Goal: Task Accomplishment & Management: Manage account settings

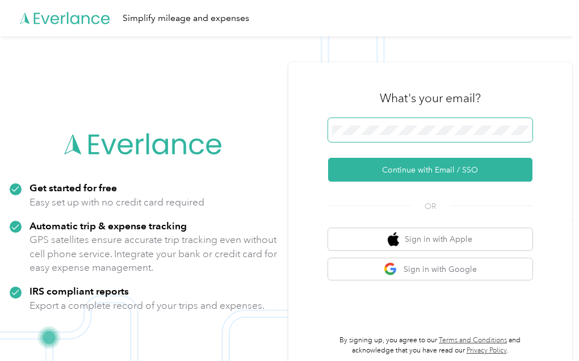
click at [404, 123] on span at bounding box center [430, 130] width 204 height 24
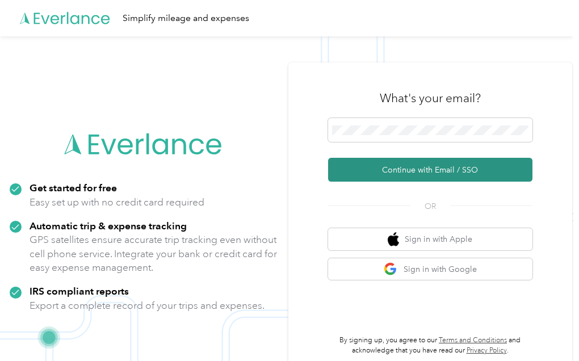
click at [414, 173] on button "Continue with Email / SSO" at bounding box center [430, 170] width 204 height 24
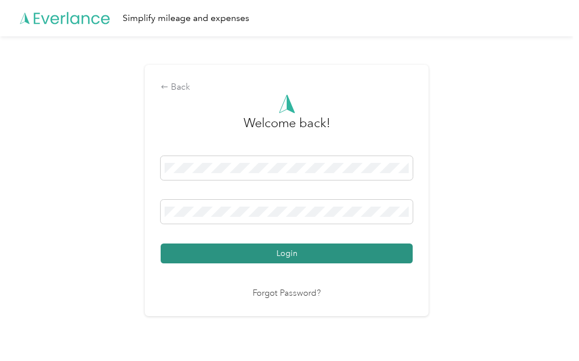
click at [294, 254] on button "Login" at bounding box center [287, 254] width 252 height 20
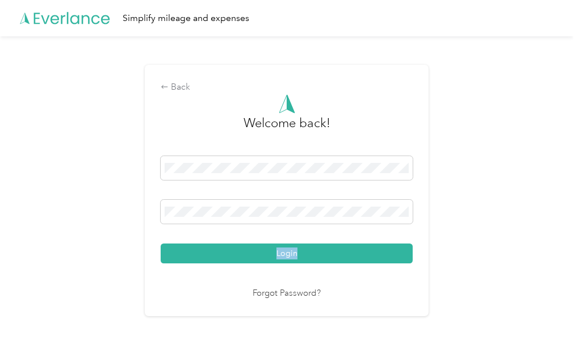
click at [294, 253] on div "Login" at bounding box center [287, 209] width 252 height 107
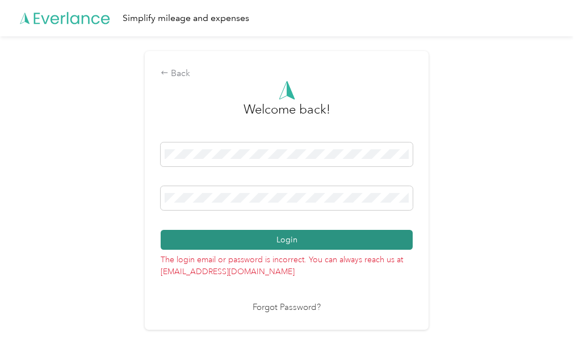
click at [286, 240] on button "Login" at bounding box center [287, 240] width 252 height 20
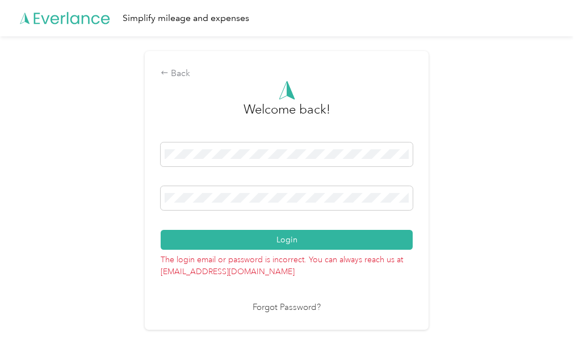
click at [280, 305] on link "Forgot Password?" at bounding box center [287, 308] width 68 height 13
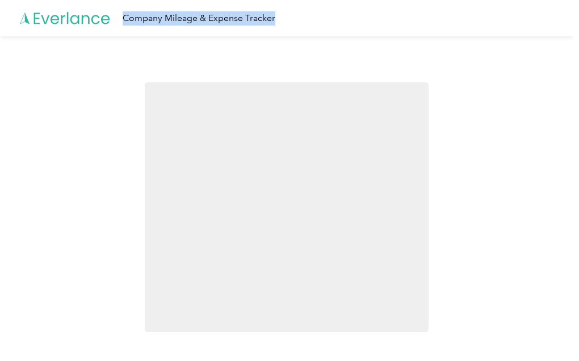
click at [280, 305] on div at bounding box center [287, 207] width 284 height 250
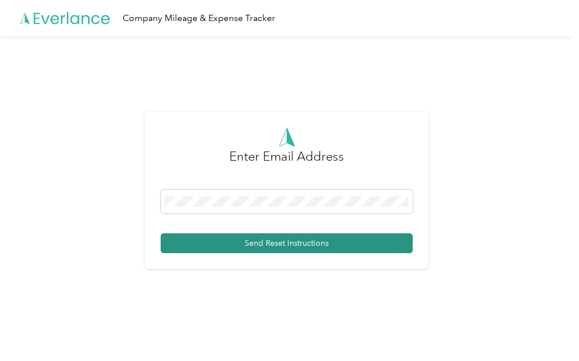
click at [287, 244] on button "Send Reset Instructions" at bounding box center [287, 243] width 252 height 20
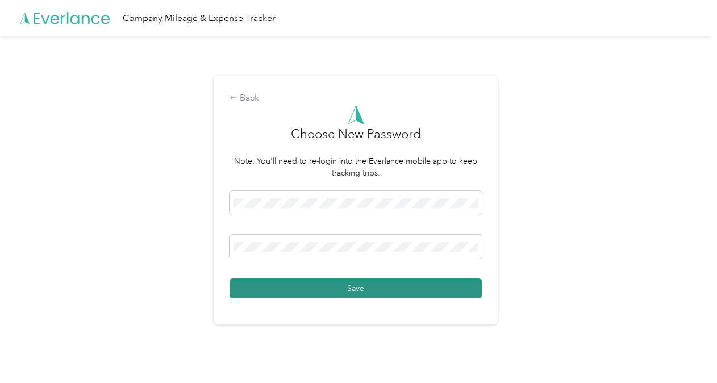
click at [356, 287] on button "Save" at bounding box center [355, 288] width 252 height 20
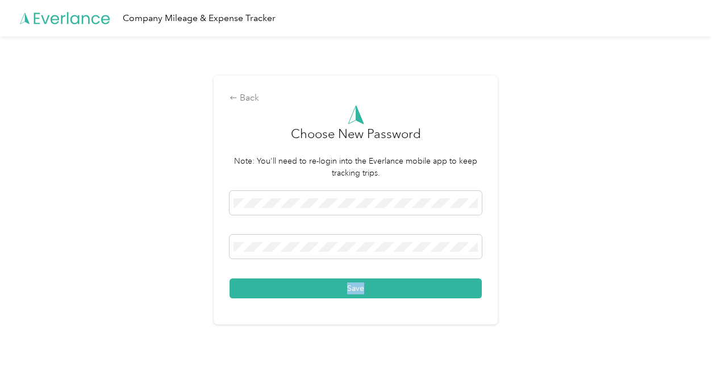
click at [356, 287] on div "Save" at bounding box center [355, 244] width 252 height 107
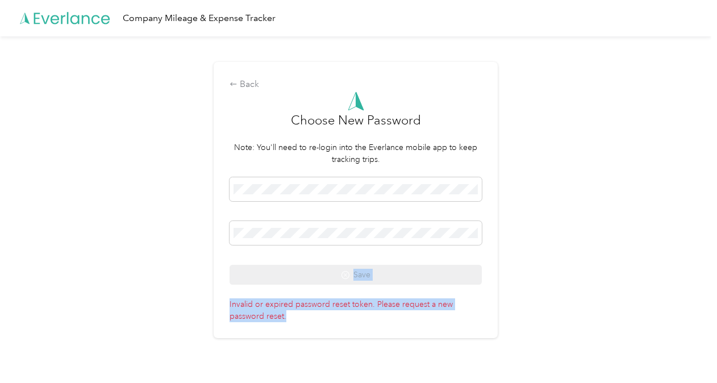
click at [525, 262] on div "Back Choose New Password Note: You'll need to re-login into the Everlance mobil…" at bounding box center [355, 204] width 711 height 337
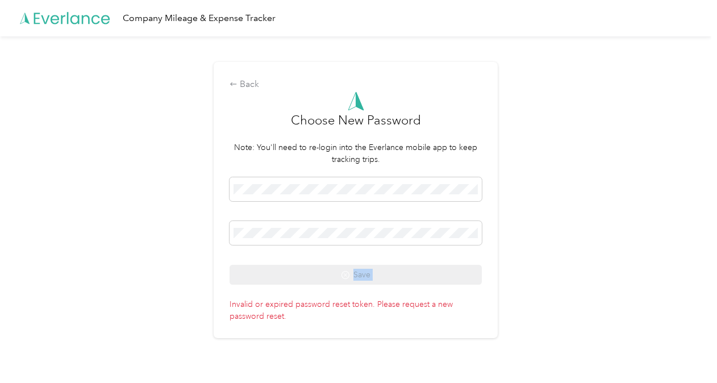
click at [527, 261] on div "Back Choose New Password Note: You'll need to re-login into the Everlance mobil…" at bounding box center [355, 204] width 711 height 337
click at [350, 304] on p "Invalid or expired password reset token. Please request a new password reset." at bounding box center [355, 308] width 252 height 28
drag, startPoint x: 244, startPoint y: 308, endPoint x: 252, endPoint y: 260, distance: 48.3
click at [244, 308] on p "Invalid or expired password reset token. Please request a new password reset." at bounding box center [355, 308] width 252 height 28
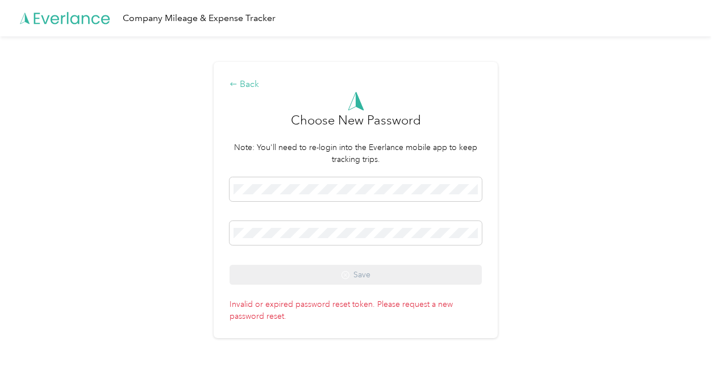
click at [249, 85] on div "Back" at bounding box center [355, 85] width 252 height 14
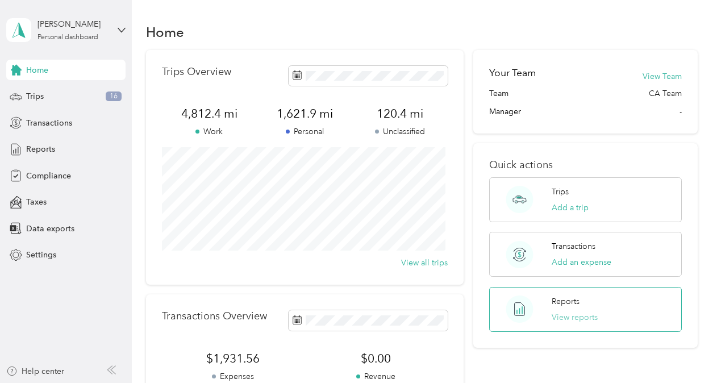
click at [571, 314] on button "View reports" at bounding box center [575, 317] width 46 height 12
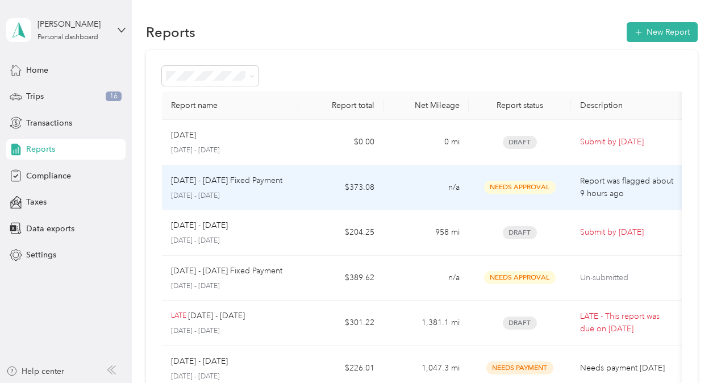
click at [520, 186] on span "Needs Approval" at bounding box center [520, 187] width 72 height 13
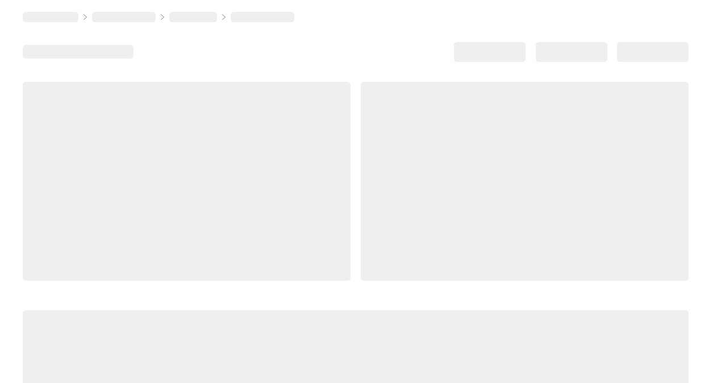
click at [520, 186] on div at bounding box center [525, 181] width 328 height 199
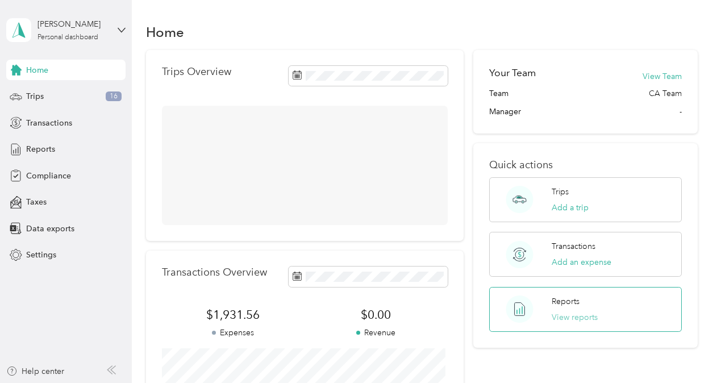
click at [570, 311] on button "View reports" at bounding box center [575, 317] width 46 height 12
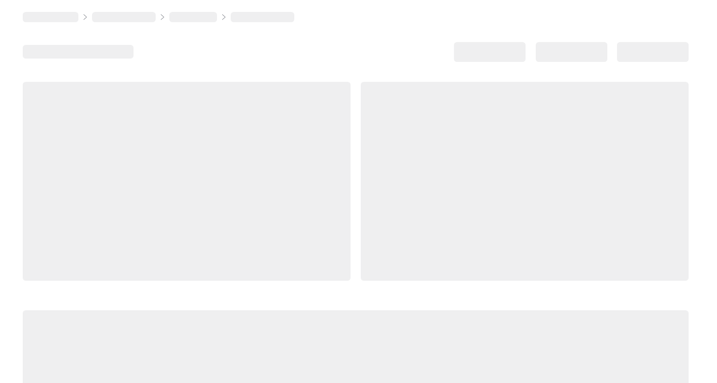
click at [570, 311] on div at bounding box center [356, 386] width 666 height 153
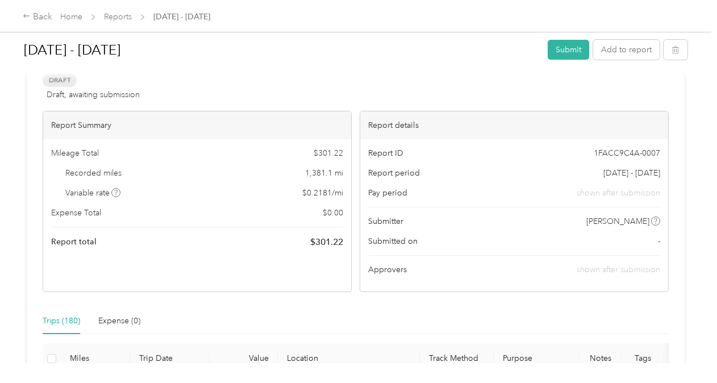
scroll to position [114, 0]
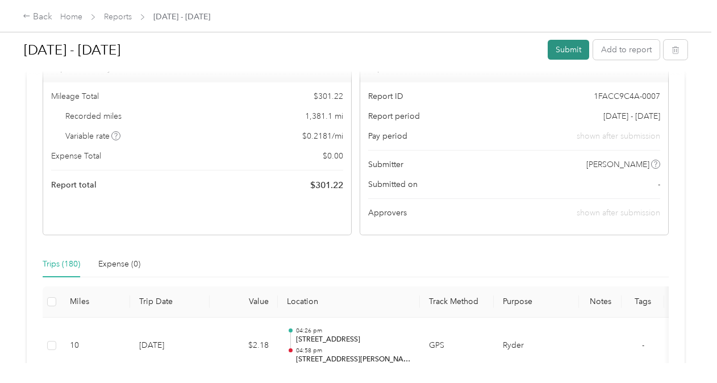
click at [562, 49] on button "Submit" at bounding box center [568, 50] width 41 height 20
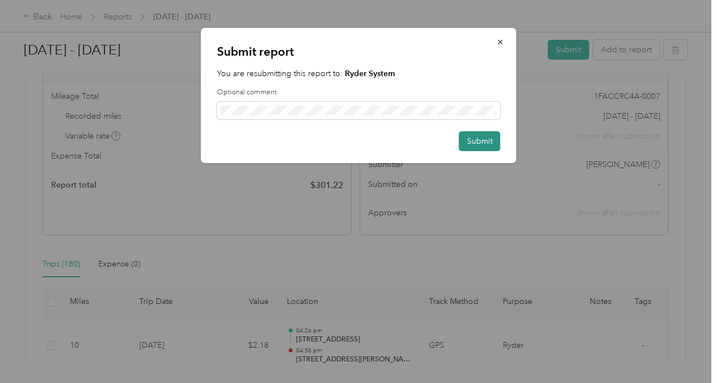
click at [474, 137] on button "Submit" at bounding box center [479, 141] width 41 height 20
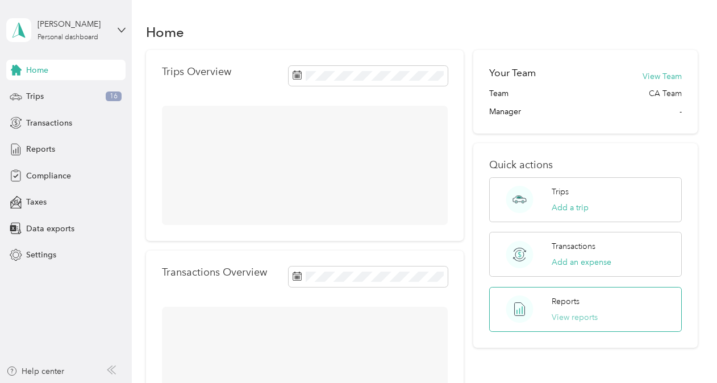
click at [565, 311] on button "View reports" at bounding box center [575, 317] width 46 height 12
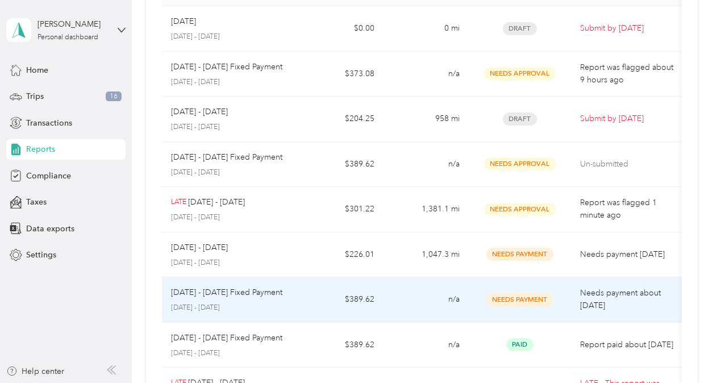
scroll to position [170, 0]
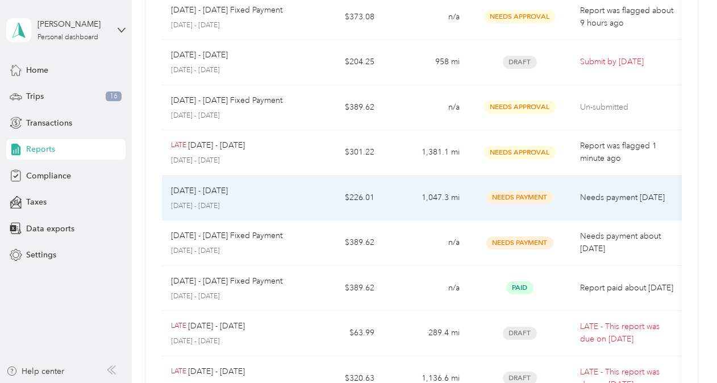
click at [514, 195] on span "Needs Payment" at bounding box center [519, 197] width 67 height 13
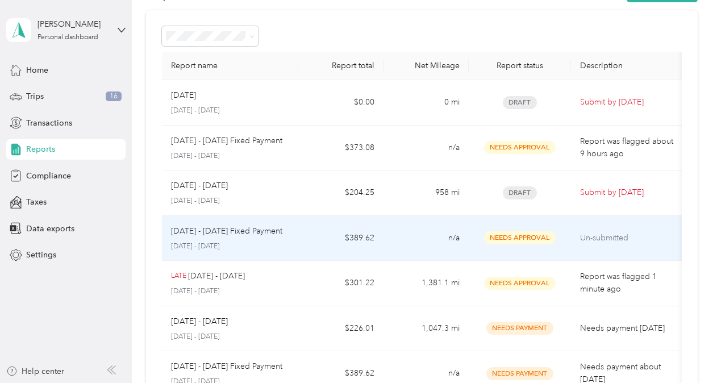
scroll to position [57, 0]
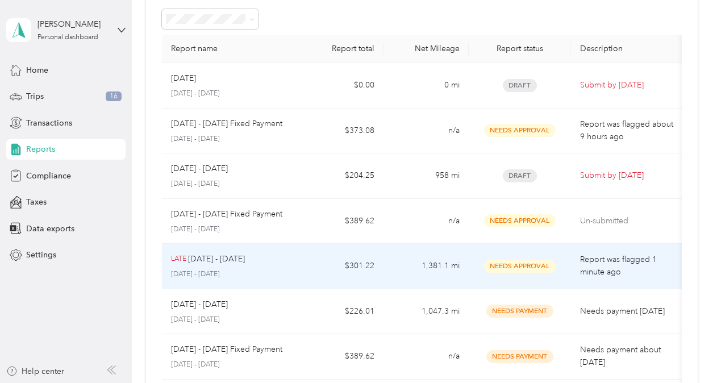
click at [514, 264] on span "Needs Approval" at bounding box center [520, 266] width 72 height 13
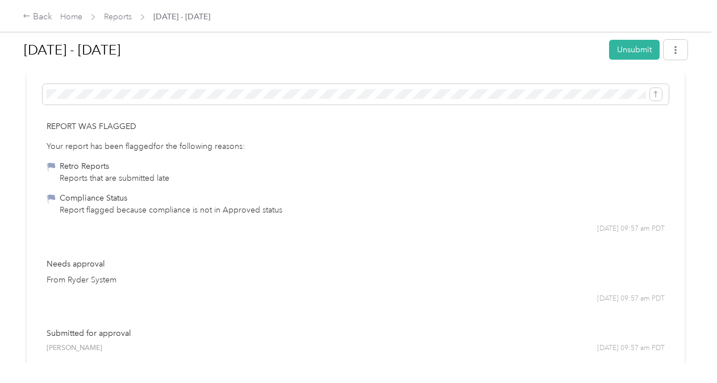
scroll to position [10659, 0]
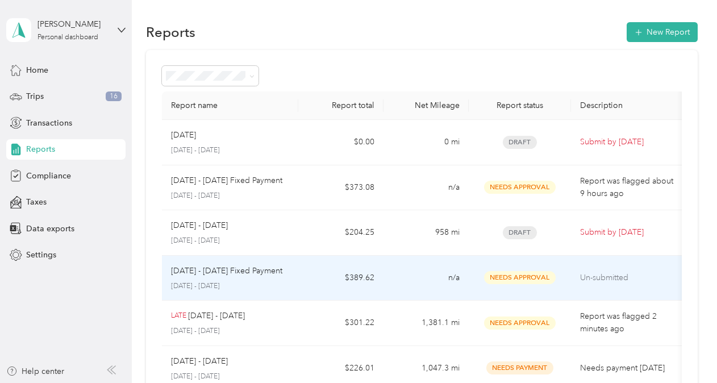
click at [524, 275] on span "Needs Approval" at bounding box center [520, 277] width 72 height 13
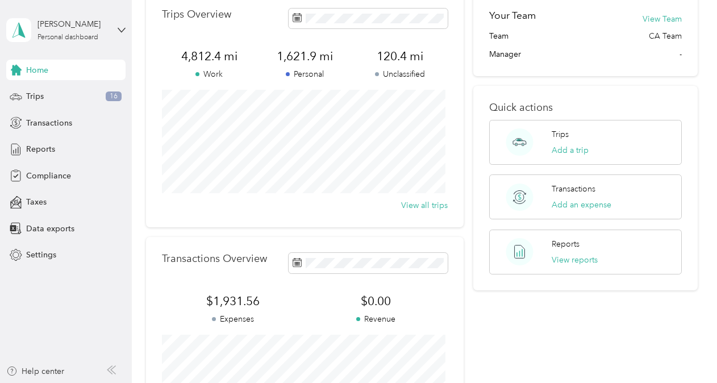
scroll to position [114, 0]
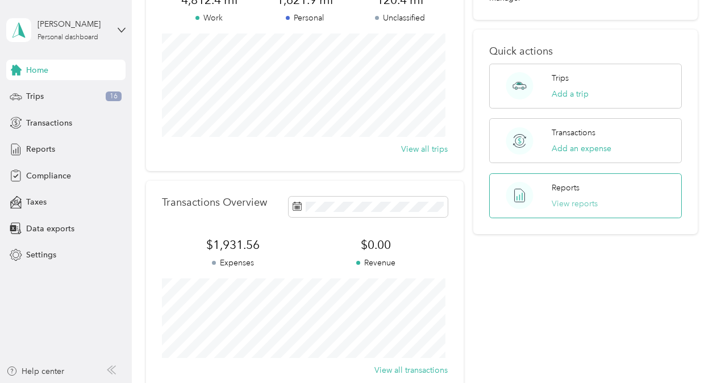
click at [563, 202] on button "View reports" at bounding box center [575, 204] width 46 height 12
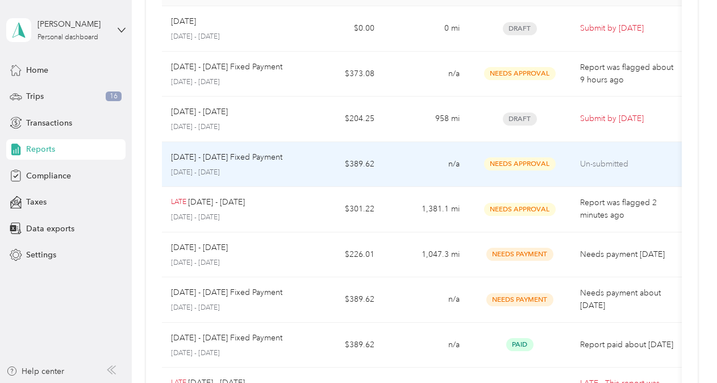
click at [526, 162] on span "Needs Approval" at bounding box center [520, 163] width 72 height 13
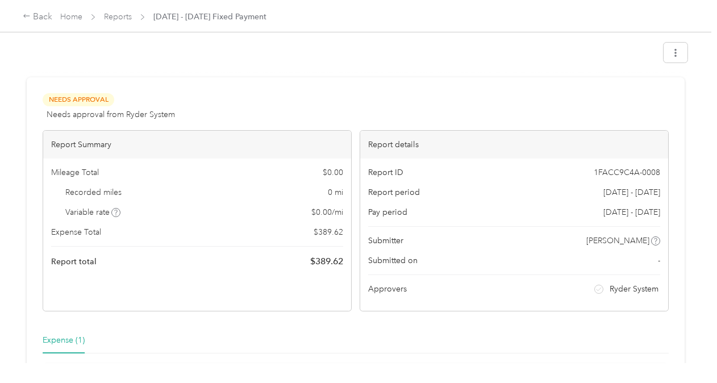
click at [526, 162] on div "Report ID 1FACC9C4A-0008 Report period [DATE] - [DATE] Pay period [DATE] - [DAT…" at bounding box center [514, 234] width 308 height 152
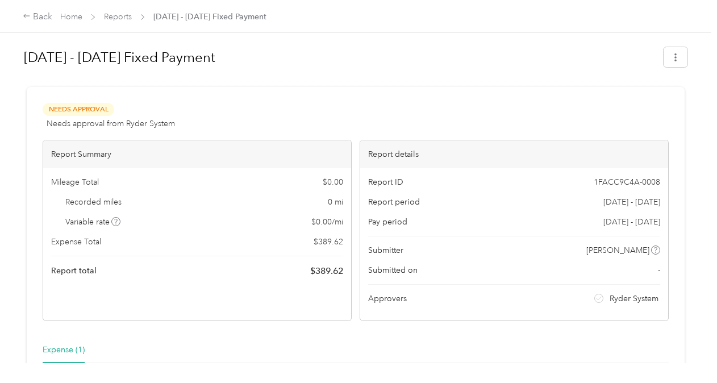
click at [405, 92] on div "Needs Approval Needs approval from Ryder System View activity & comments Report…" at bounding box center [356, 279] width 658 height 384
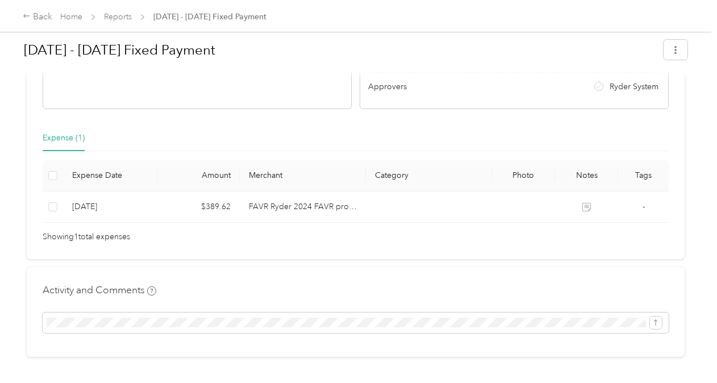
scroll to position [253, 0]
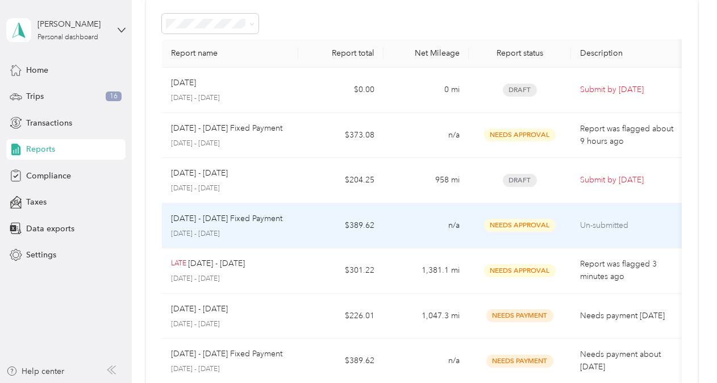
scroll to position [114, 0]
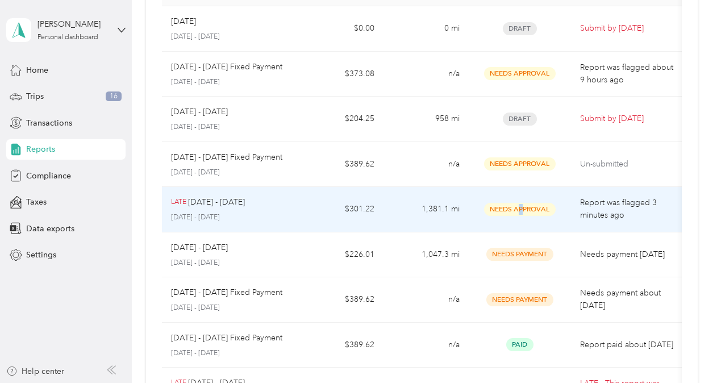
click at [521, 204] on span "Needs Approval" at bounding box center [520, 209] width 72 height 13
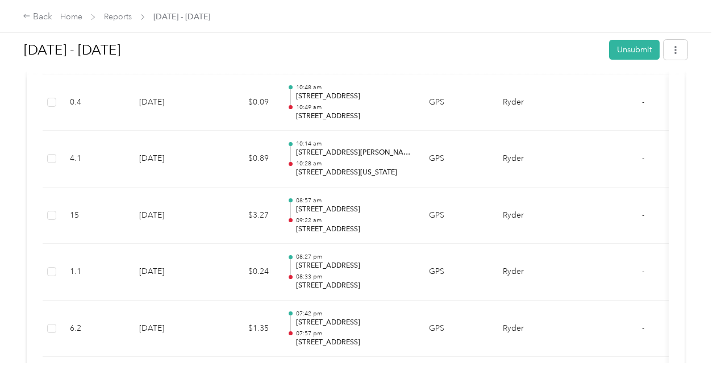
scroll to position [738, 0]
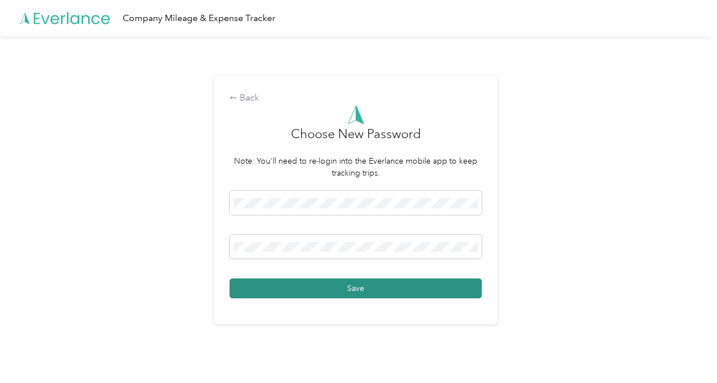
click at [358, 289] on button "Save" at bounding box center [355, 288] width 252 height 20
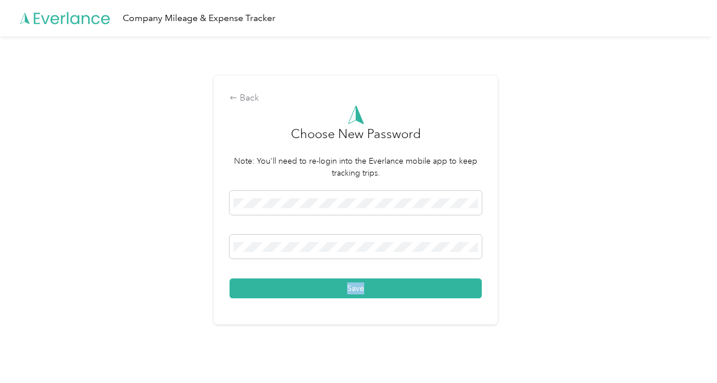
click at [358, 289] on div "Save" at bounding box center [355, 244] width 252 height 107
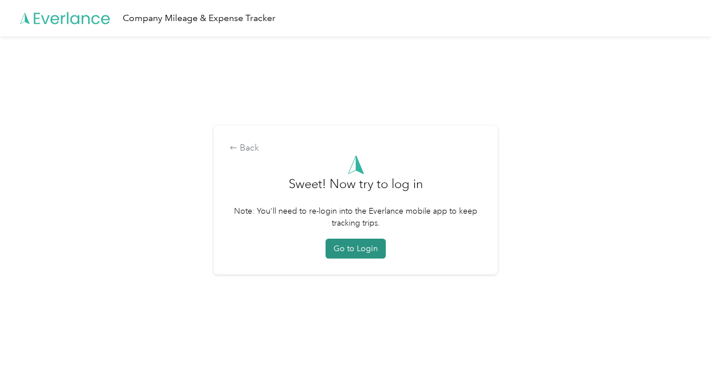
click at [357, 249] on button "Go to Login" at bounding box center [355, 249] width 60 height 20
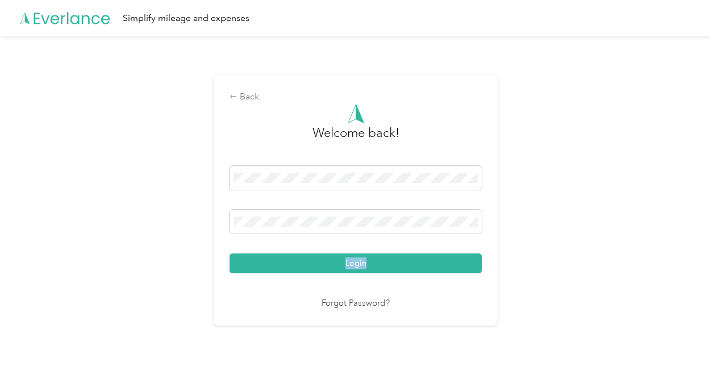
click at [357, 249] on div "Login" at bounding box center [355, 219] width 252 height 107
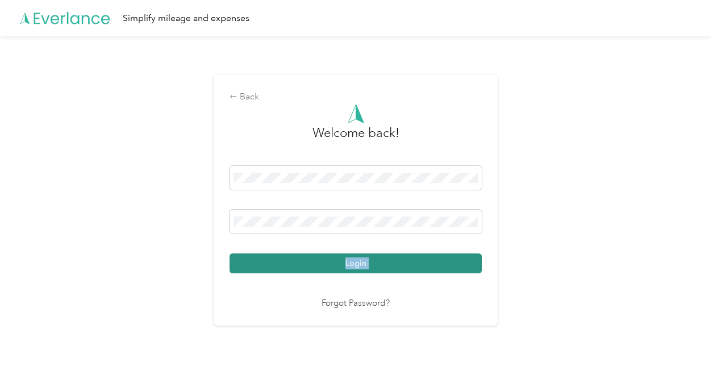
click at [359, 260] on button "Login" at bounding box center [355, 263] width 252 height 20
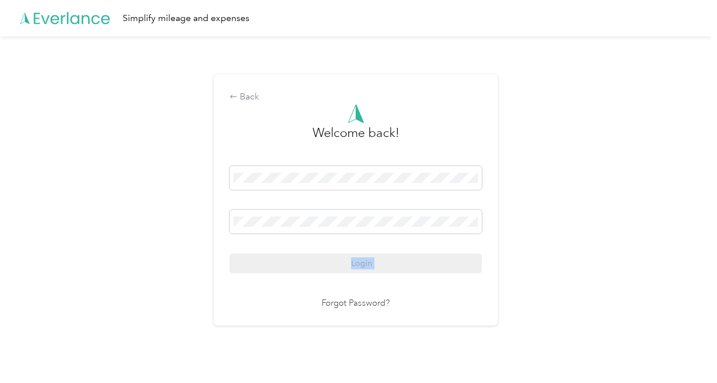
click at [359, 260] on div "Login" at bounding box center [355, 219] width 252 height 107
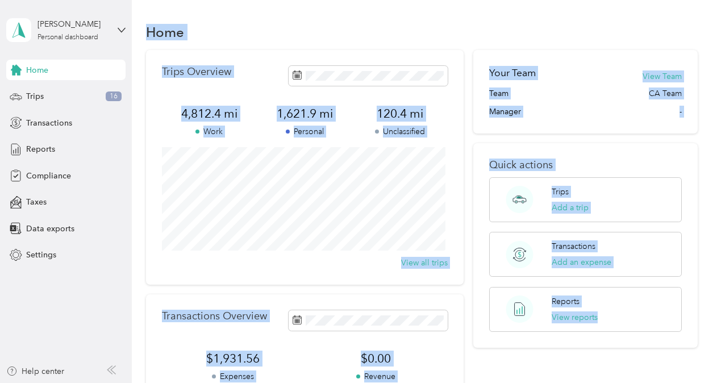
click at [441, 28] on div "Home" at bounding box center [422, 32] width 552 height 24
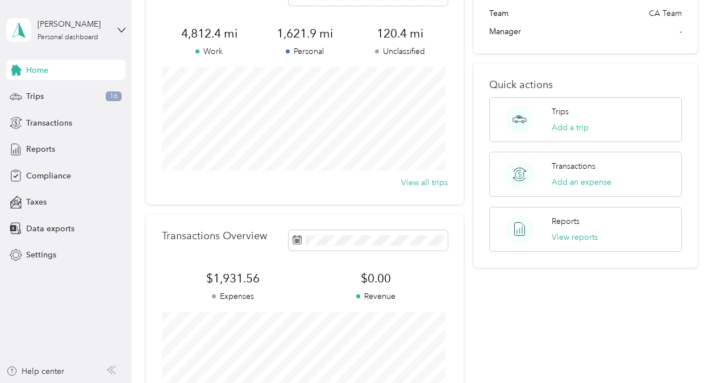
scroll to position [70, 0]
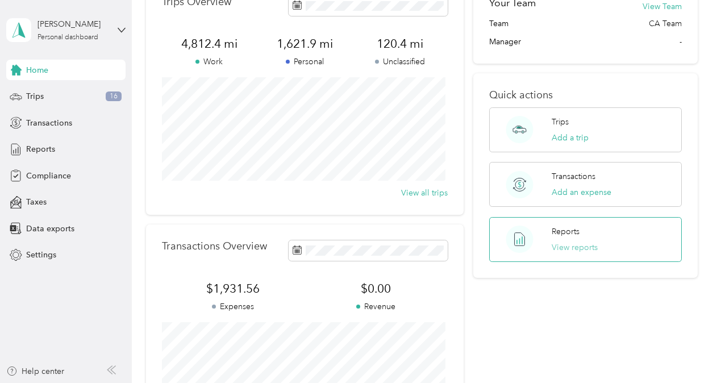
click at [562, 243] on button "View reports" at bounding box center [575, 247] width 46 height 12
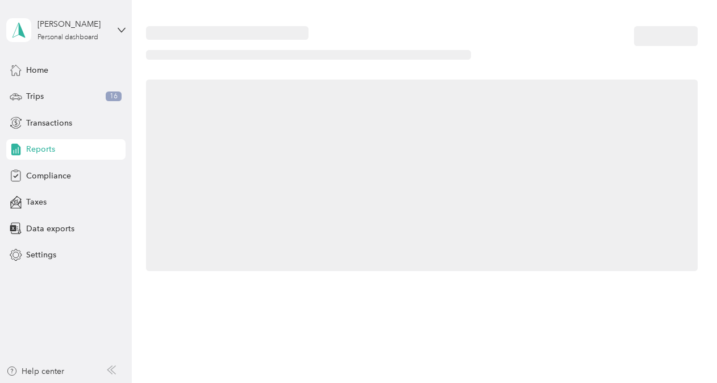
click at [562, 243] on div at bounding box center [422, 175] width 552 height 191
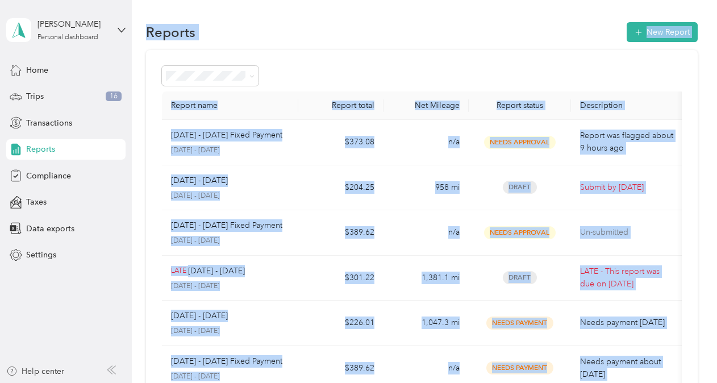
click at [378, 39] on div "Reports New Report" at bounding box center [422, 32] width 552 height 24
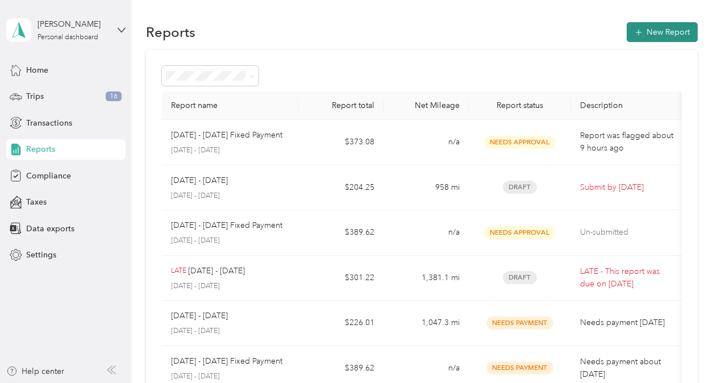
click at [636, 31] on icon "button" at bounding box center [638, 32] width 11 height 11
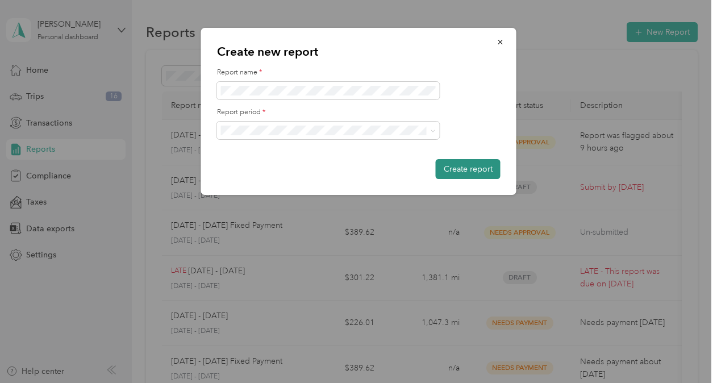
click at [465, 165] on button "Create report" at bounding box center [468, 169] width 65 height 20
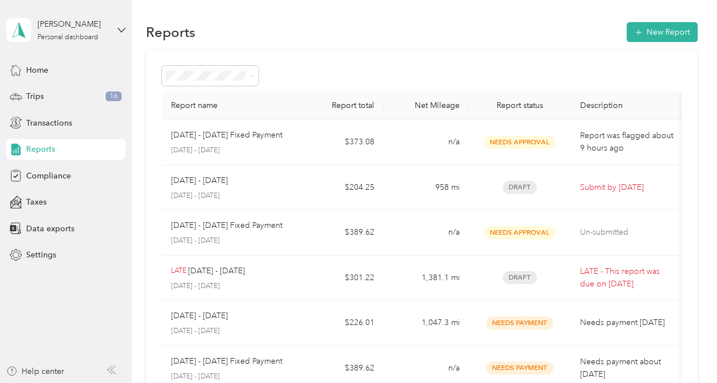
click at [465, 165] on div "Create new report Report name * Report period * Create report" at bounding box center [515, 113] width 315 height 170
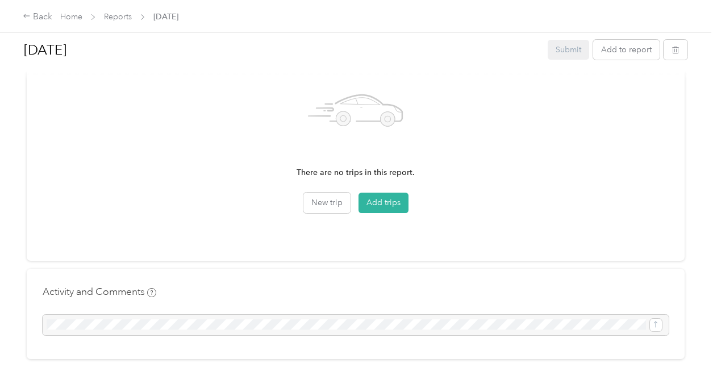
scroll to position [385, 0]
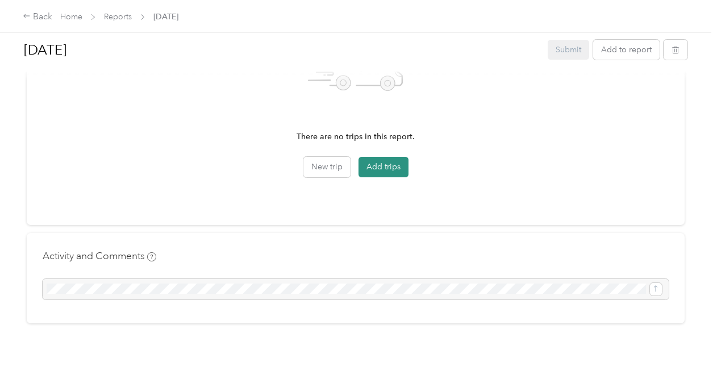
click at [385, 159] on button "Add trips" at bounding box center [383, 167] width 50 height 20
click at [385, 382] on div "Drag to resize Click to close Add to august 2025 New trip New expense Trips Exp…" at bounding box center [355, 383] width 711 height 0
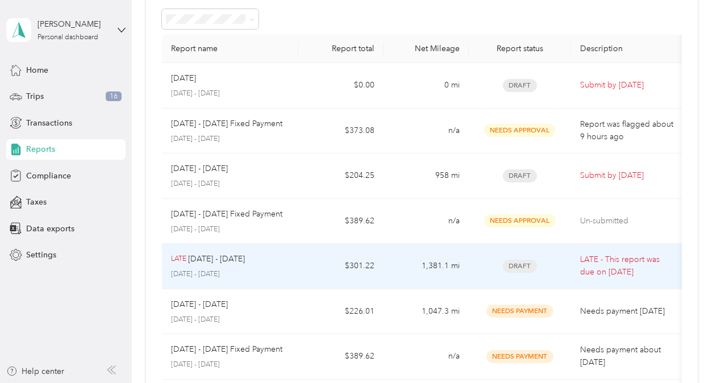
scroll to position [114, 0]
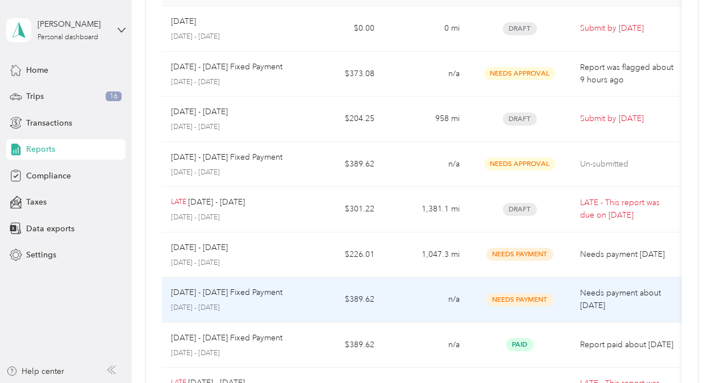
click at [515, 295] on span "Needs Payment" at bounding box center [519, 299] width 67 height 13
